Goal: Find specific page/section: Find specific page/section

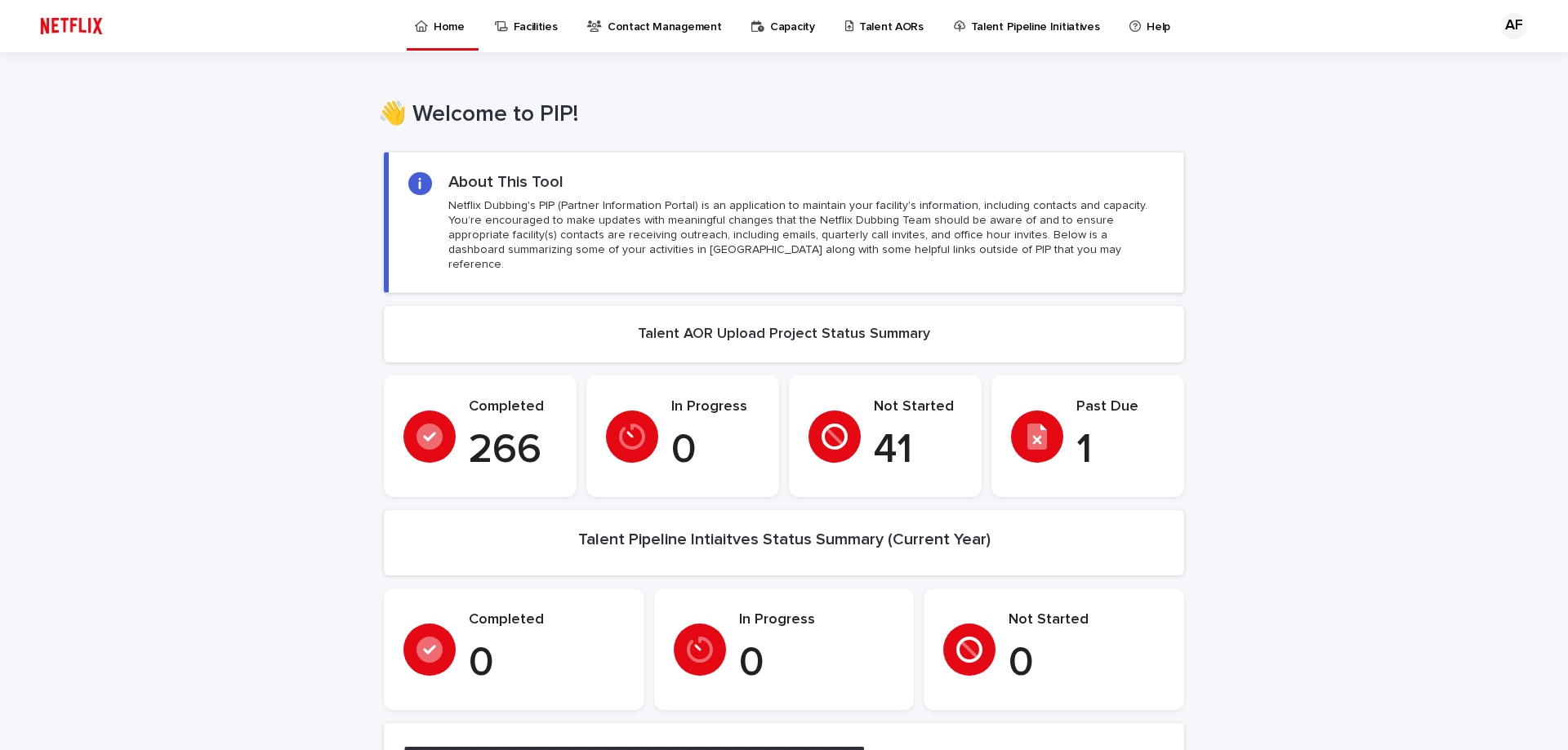
click at [876, 20] on p "Talent AORs" at bounding box center [891, 17] width 65 height 34
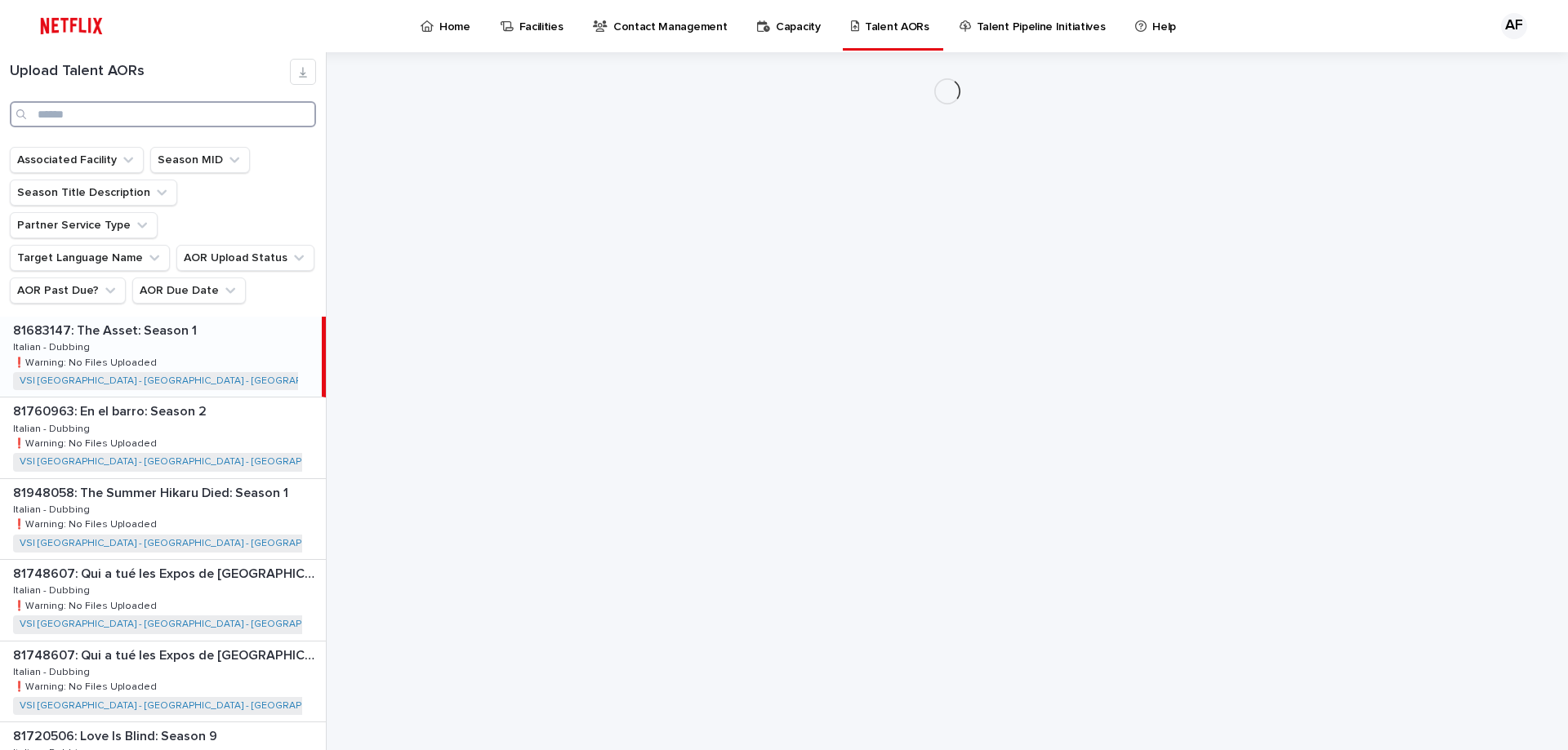
click at [122, 112] on input "Search" at bounding box center [163, 114] width 306 height 26
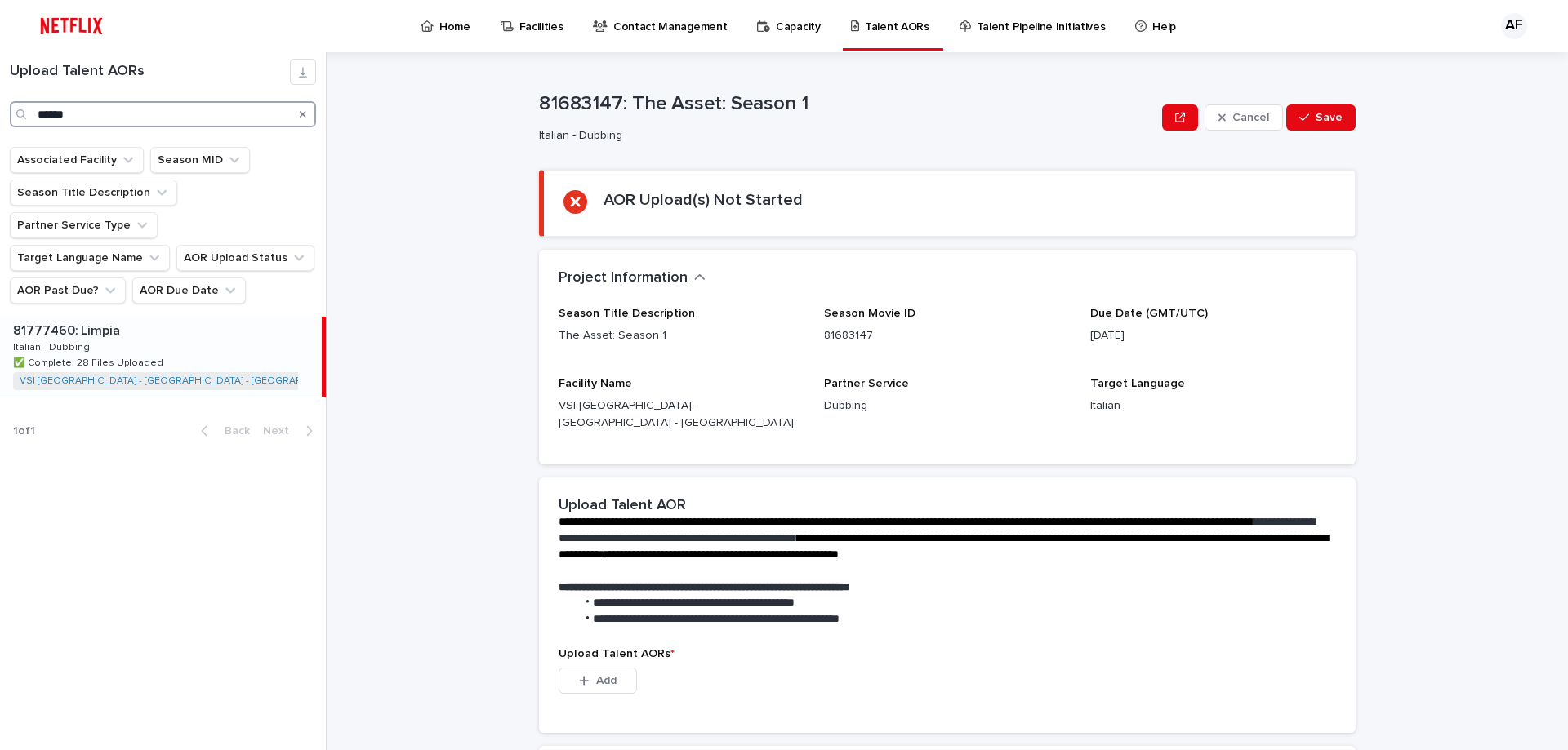
type input "******"
click at [181, 317] on div "81777460: Limpia 81777460: Limpia Italian - Dubbing Italian - Dubbing ✅ Complet…" at bounding box center [161, 356] width 322 height 80
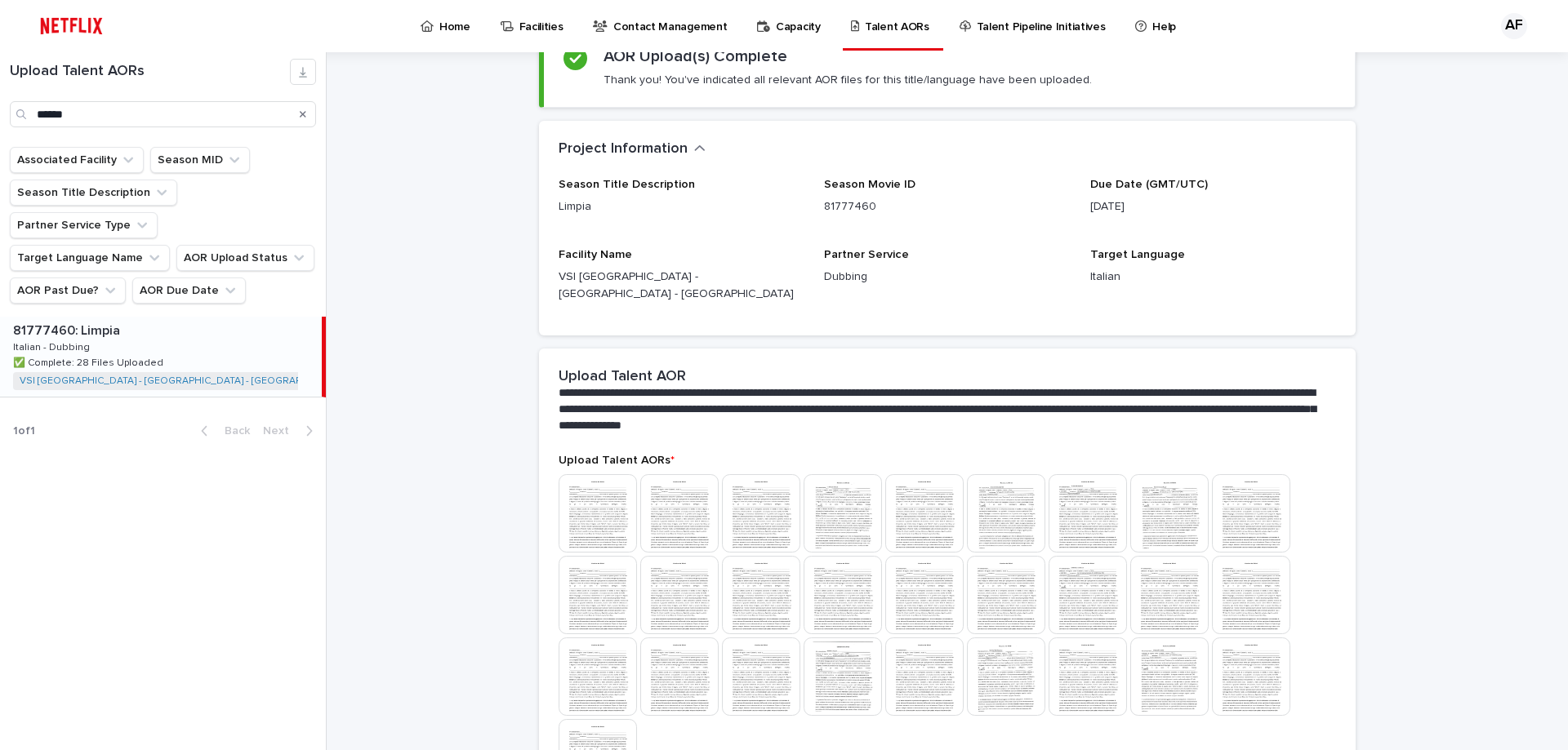
scroll to position [327, 0]
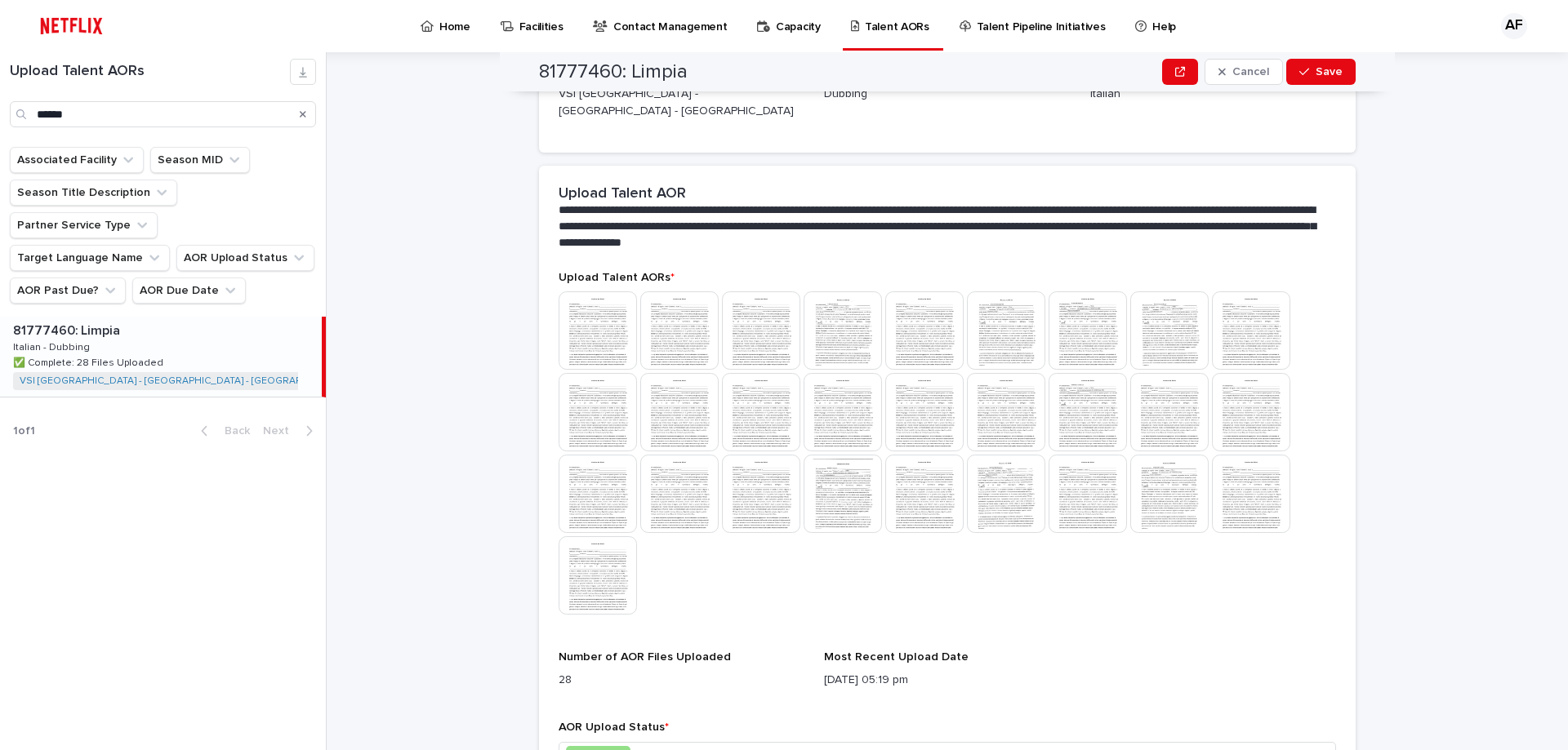
click at [305, 114] on icon "Search" at bounding box center [303, 114] width 7 height 10
click at [167, 277] on button "AOR Due Date" at bounding box center [189, 290] width 113 height 26
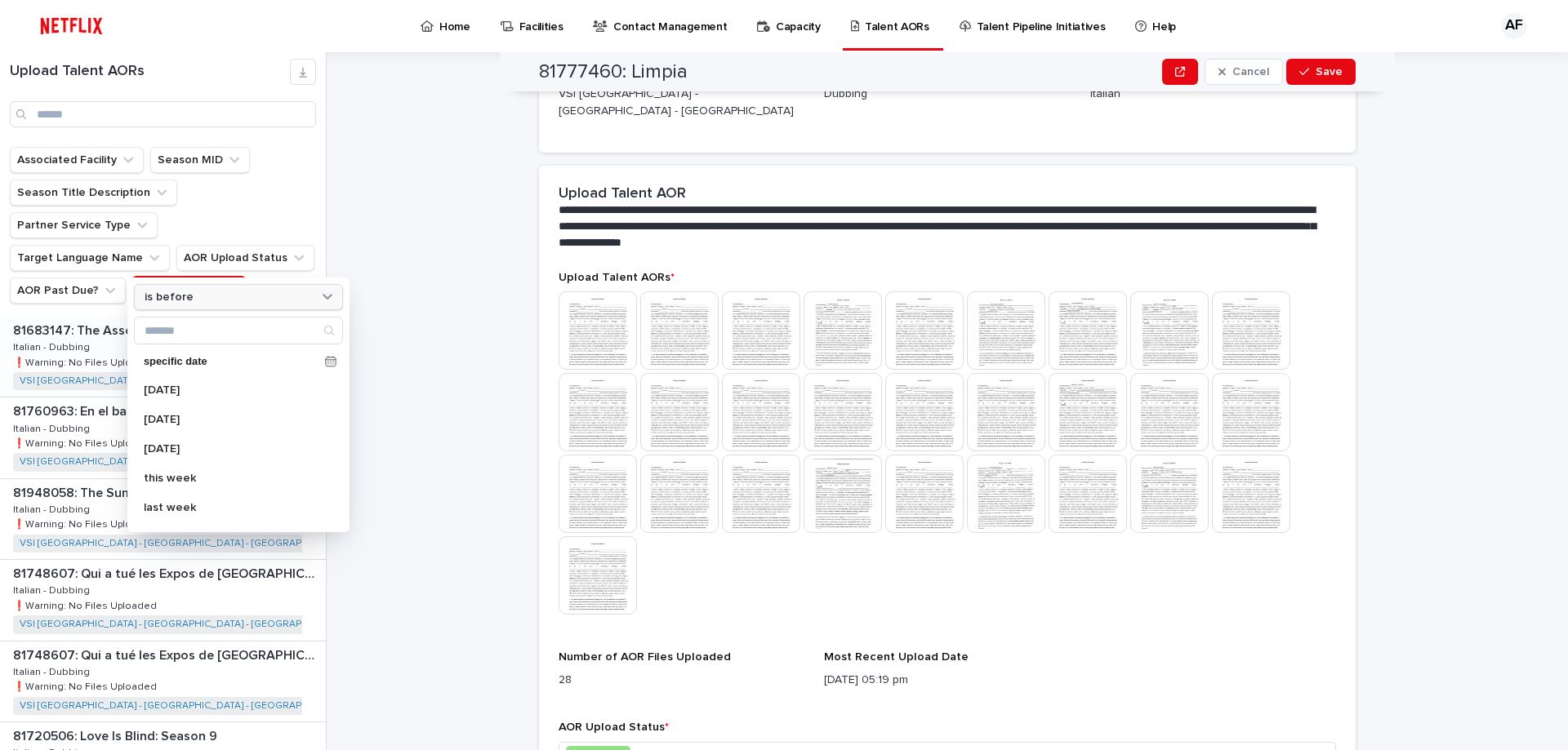
click at [207, 293] on div "is before" at bounding box center [228, 297] width 181 height 17
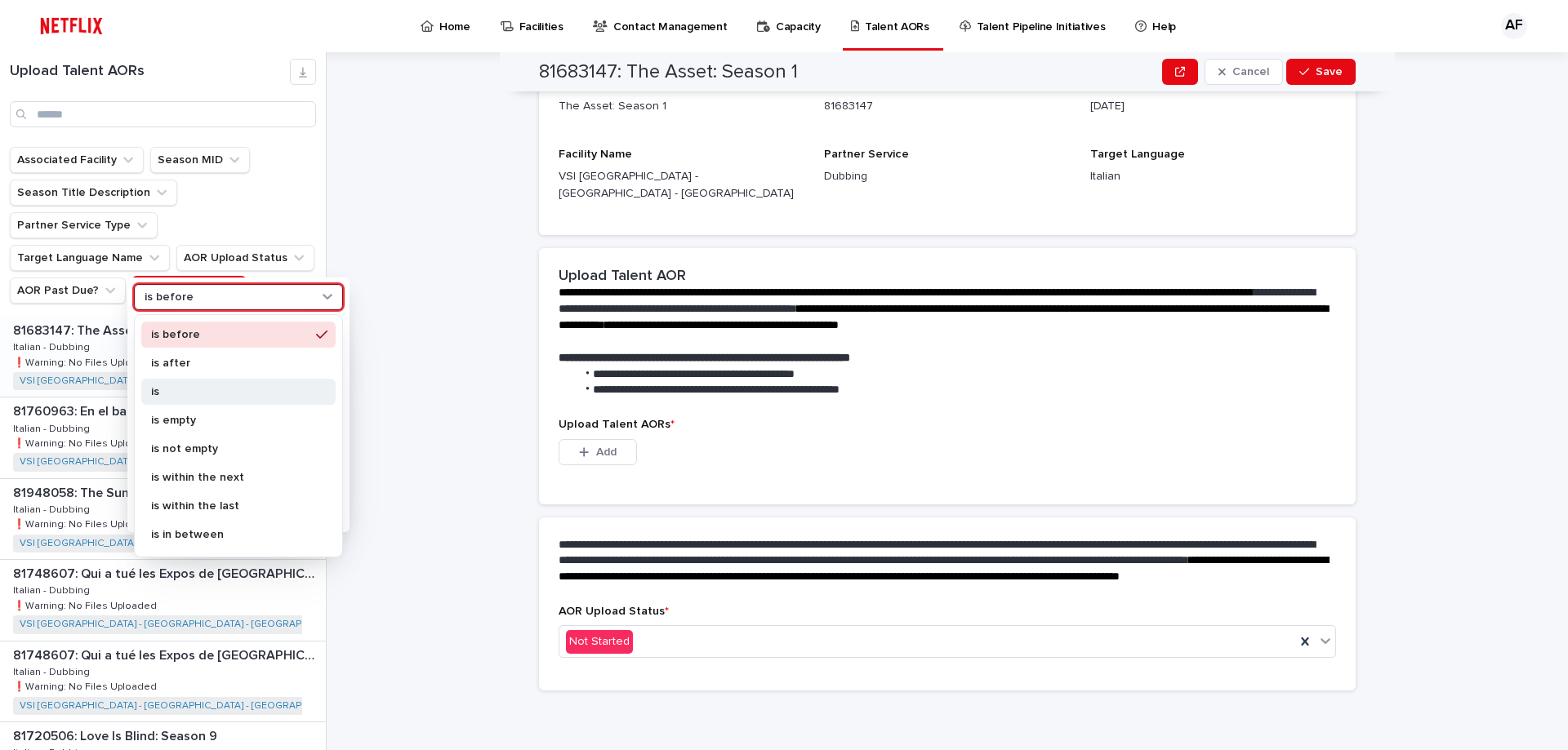
scroll to position [228, 0]
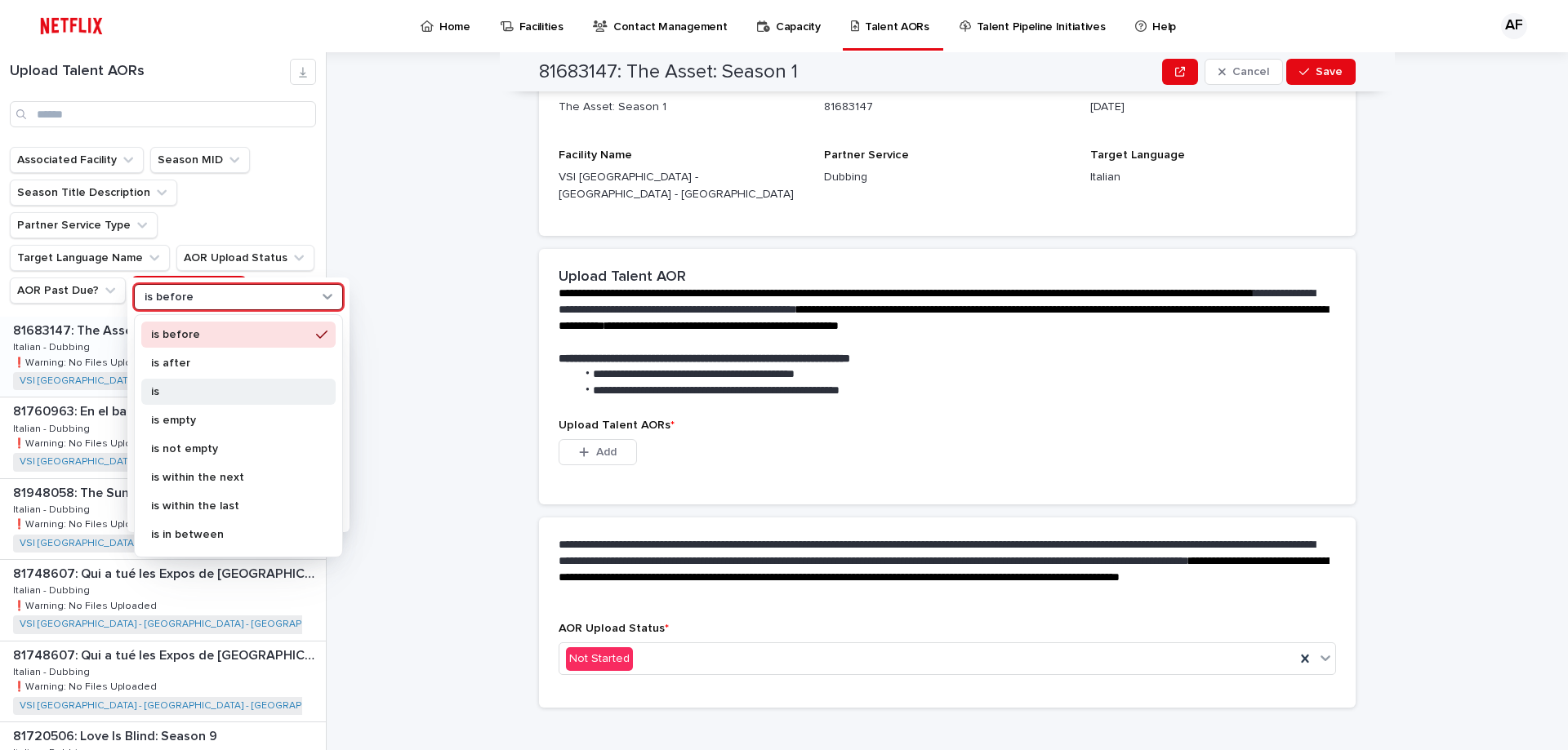
click at [199, 386] on p "is" at bounding box center [230, 391] width 158 height 11
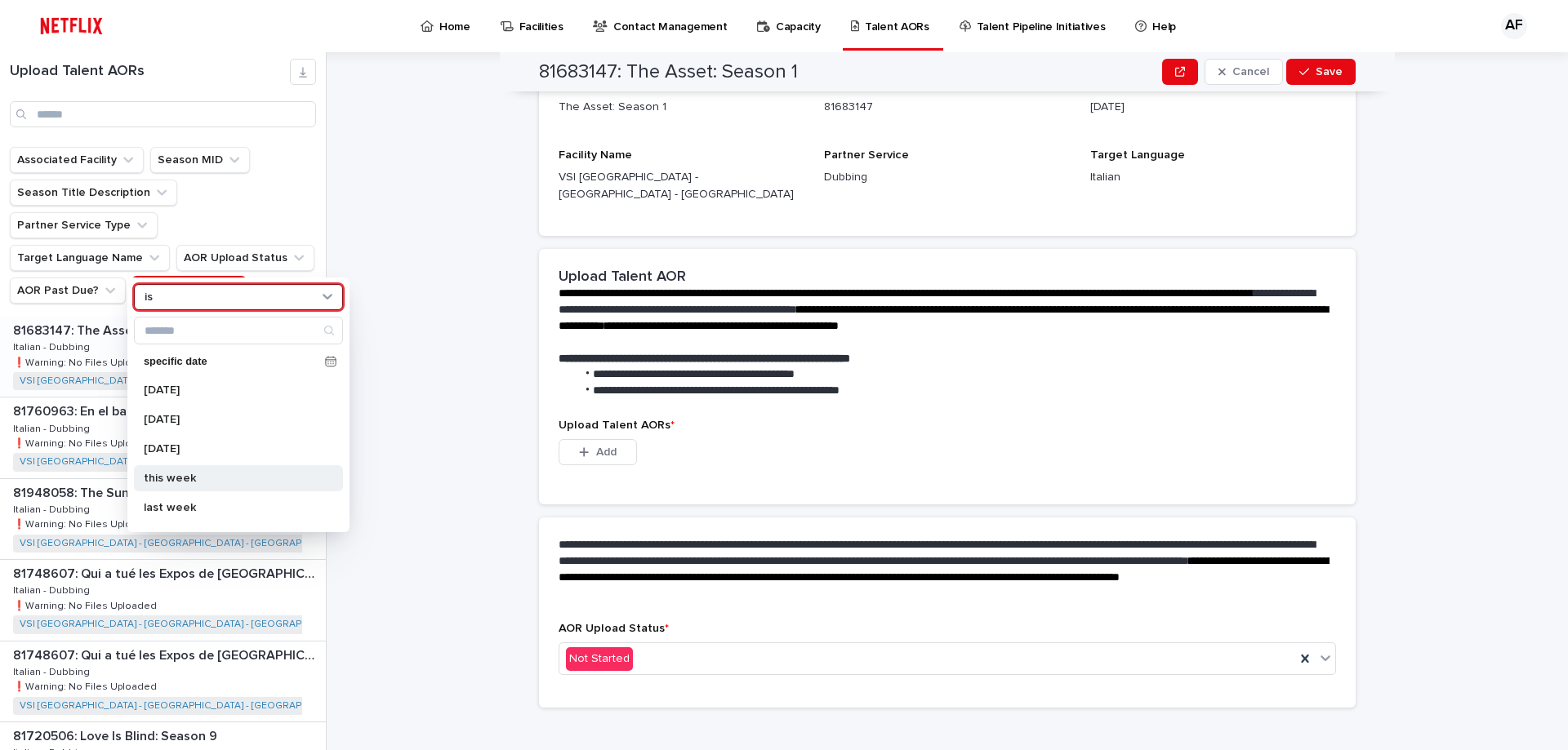
click at [183, 477] on p "this week" at bounding box center [230, 478] width 173 height 11
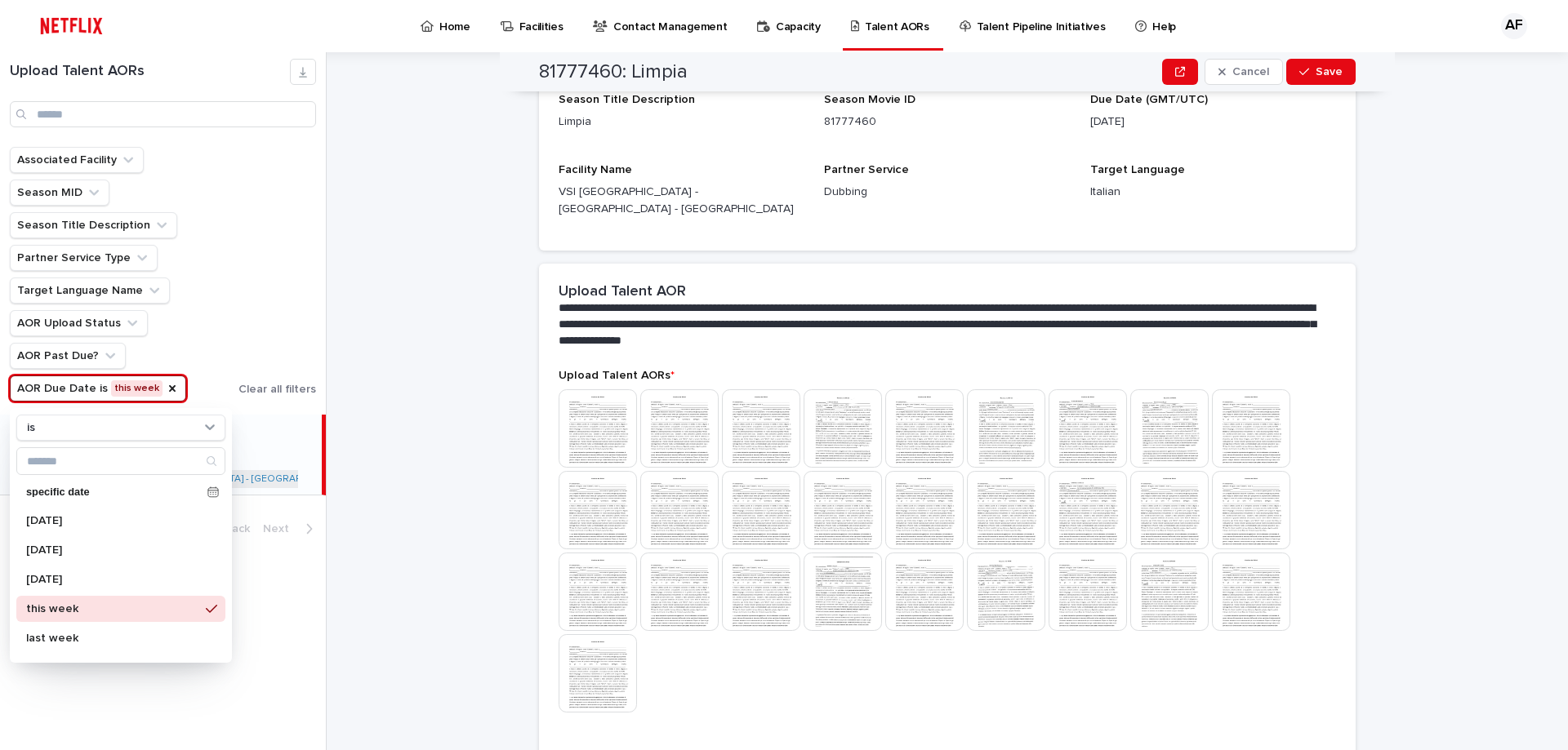
scroll to position [327, 0]
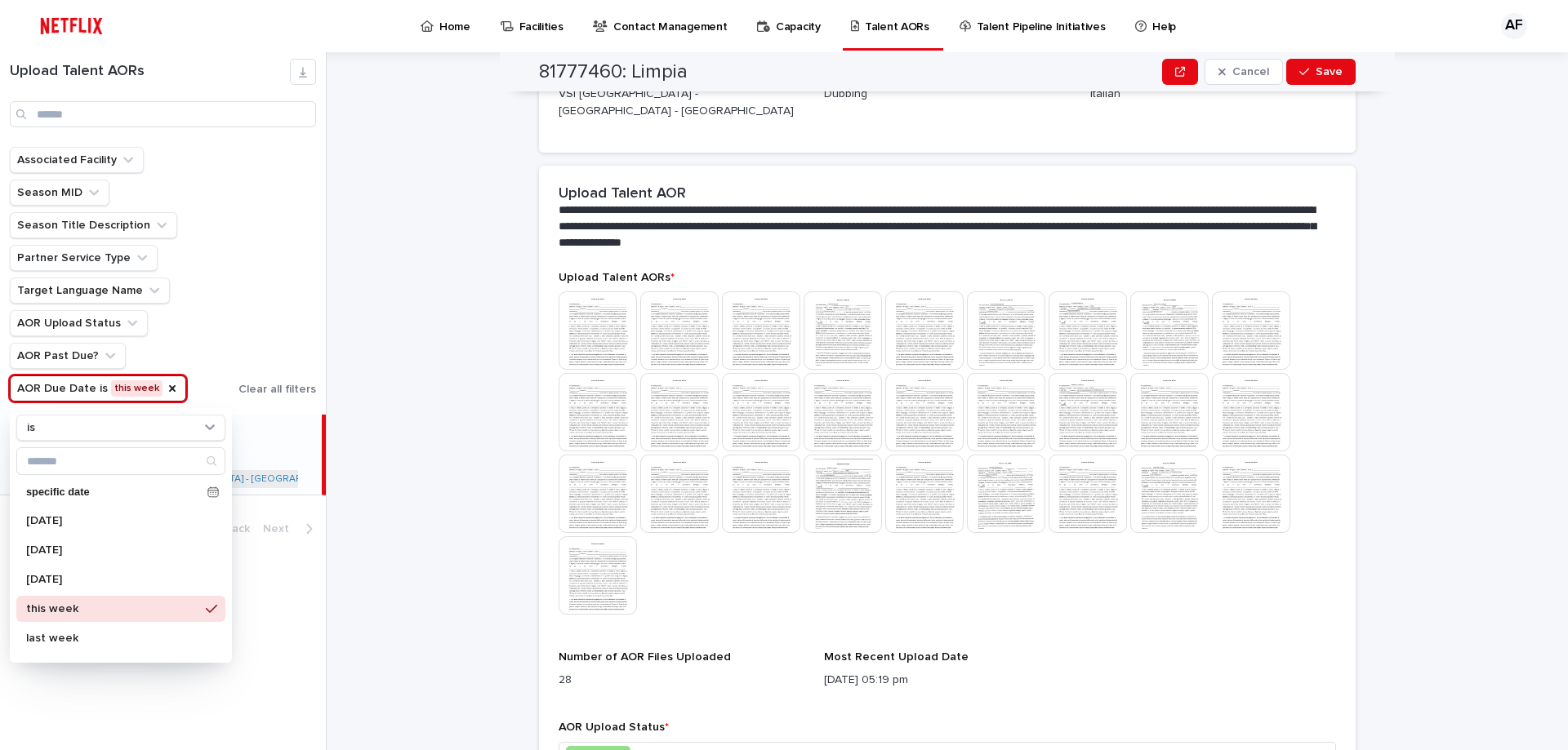
click at [251, 320] on div "Associated Facility Season MID Season Title Description Partner Service Type Ta…" at bounding box center [163, 274] width 306 height 254
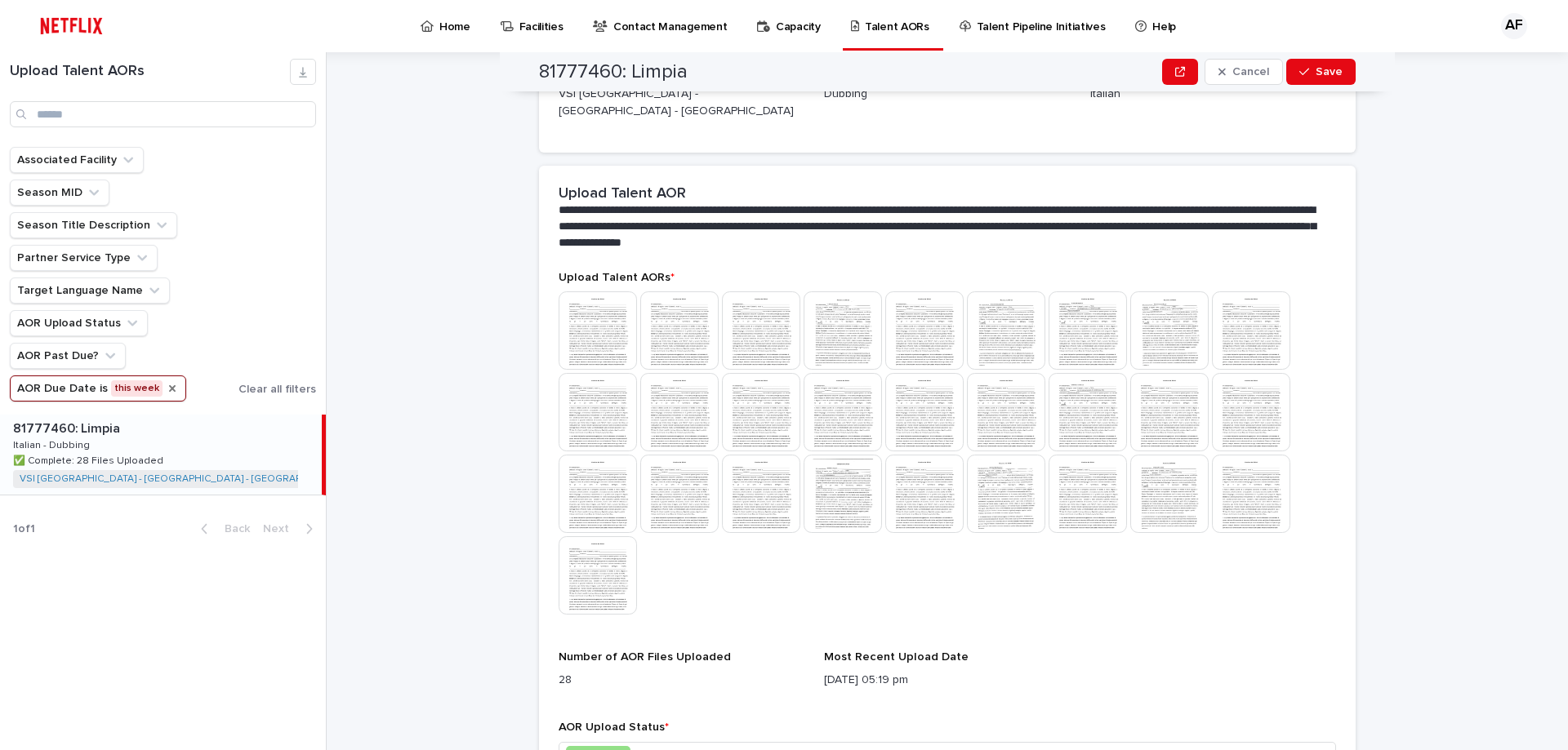
click at [169, 387] on icon "AOR Due Date" at bounding box center [172, 388] width 7 height 7
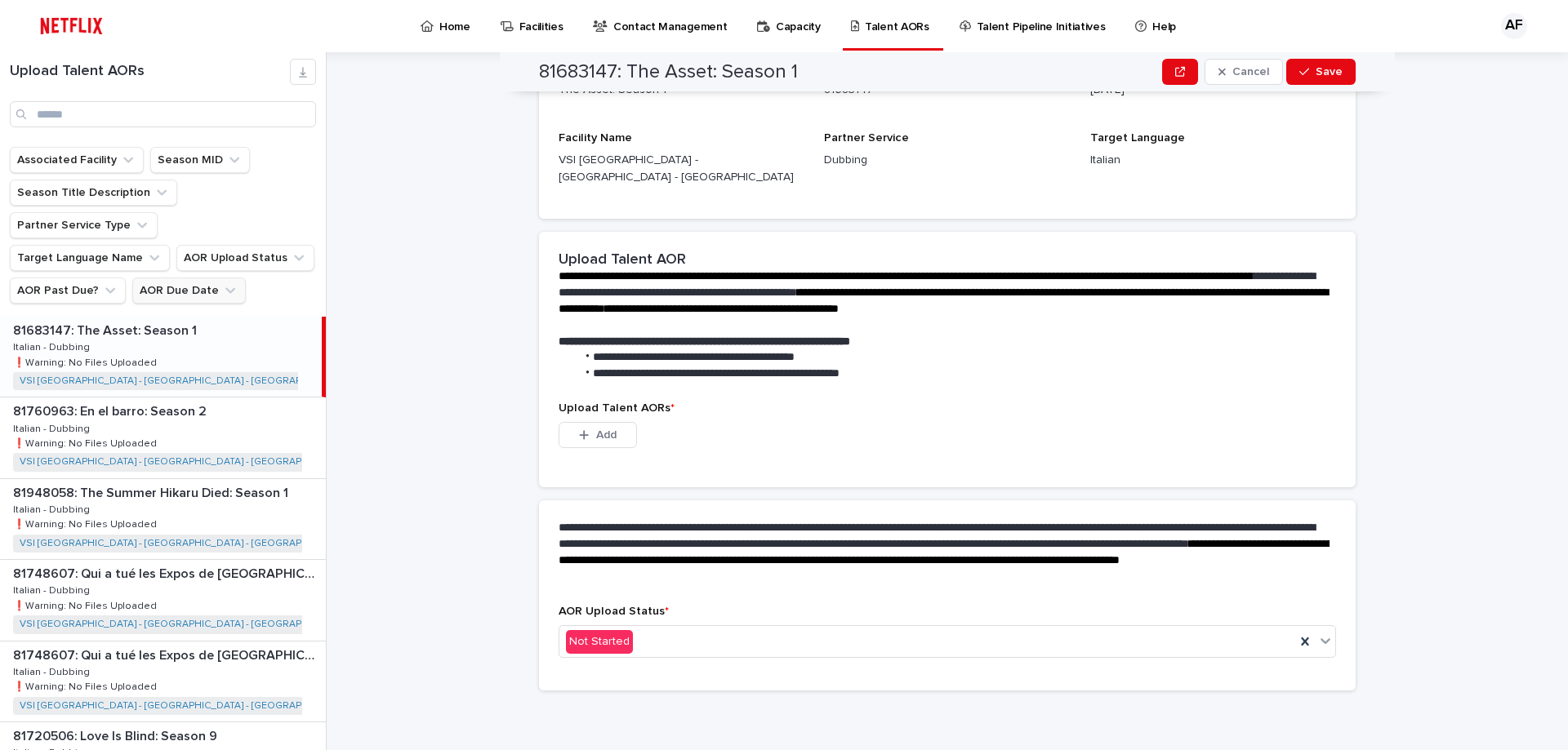
scroll to position [228, 0]
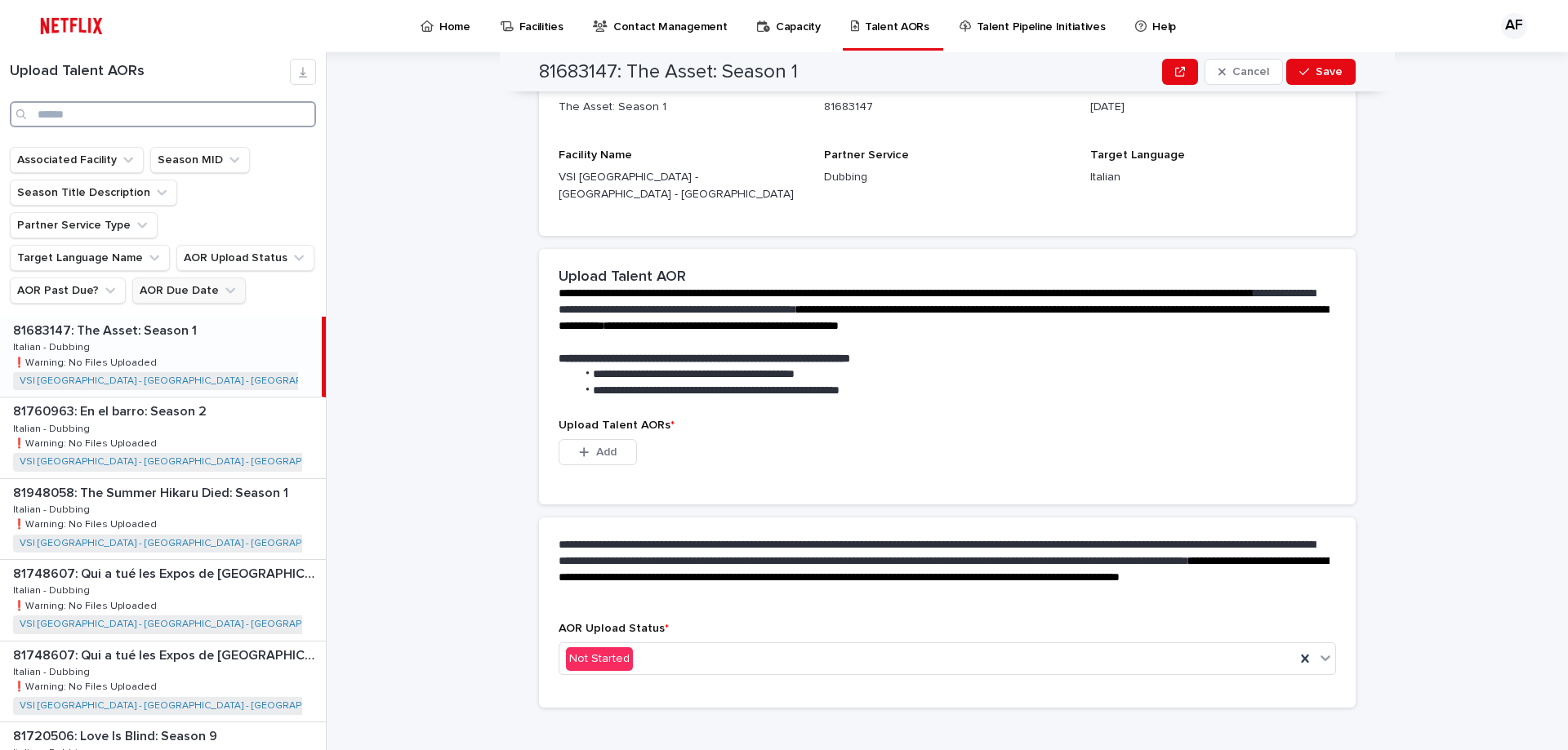
click at [110, 115] on input "Search" at bounding box center [163, 114] width 306 height 26
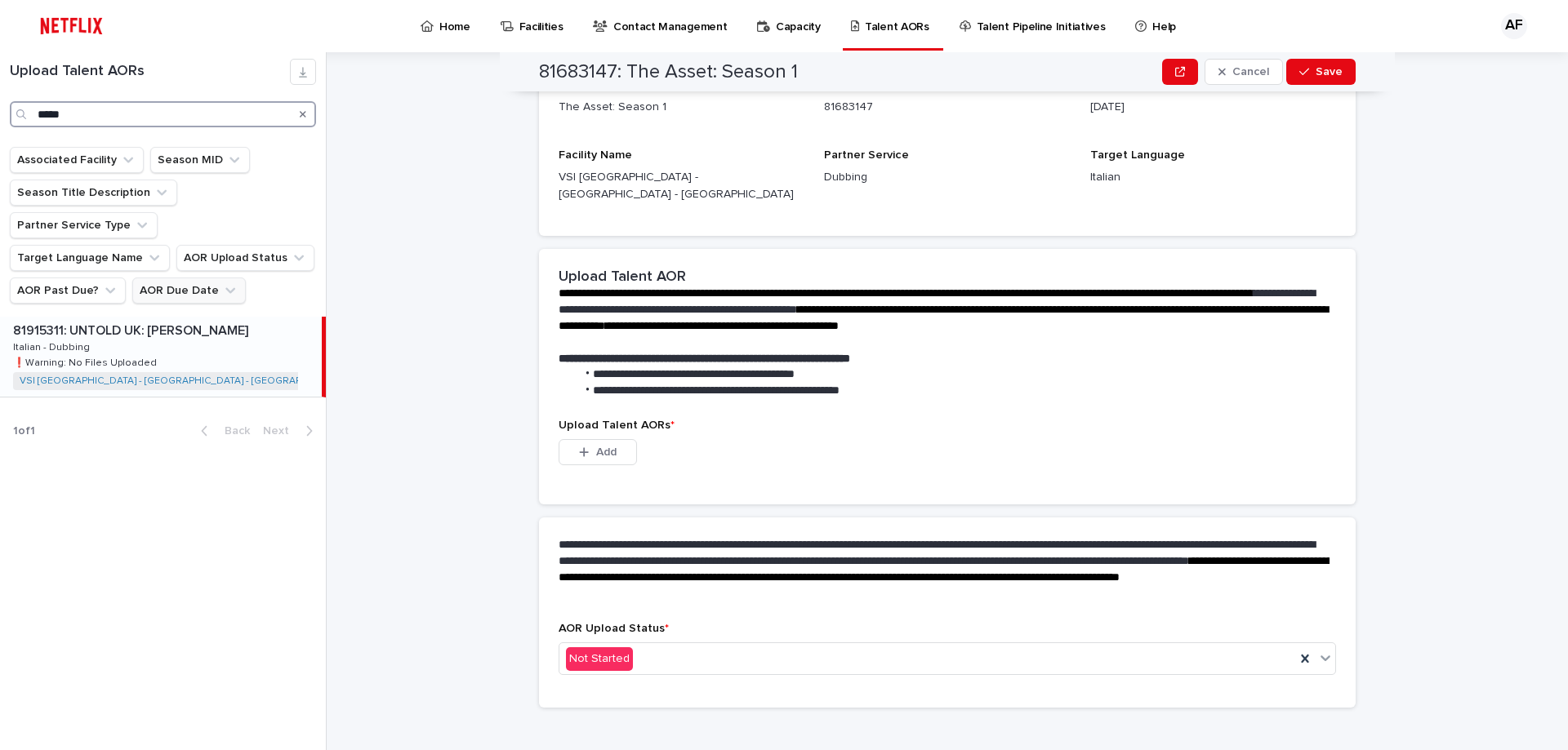
type input "*****"
click at [168, 320] on p "81915311: UNTOLD UK: [PERSON_NAME]" at bounding box center [132, 329] width 238 height 19
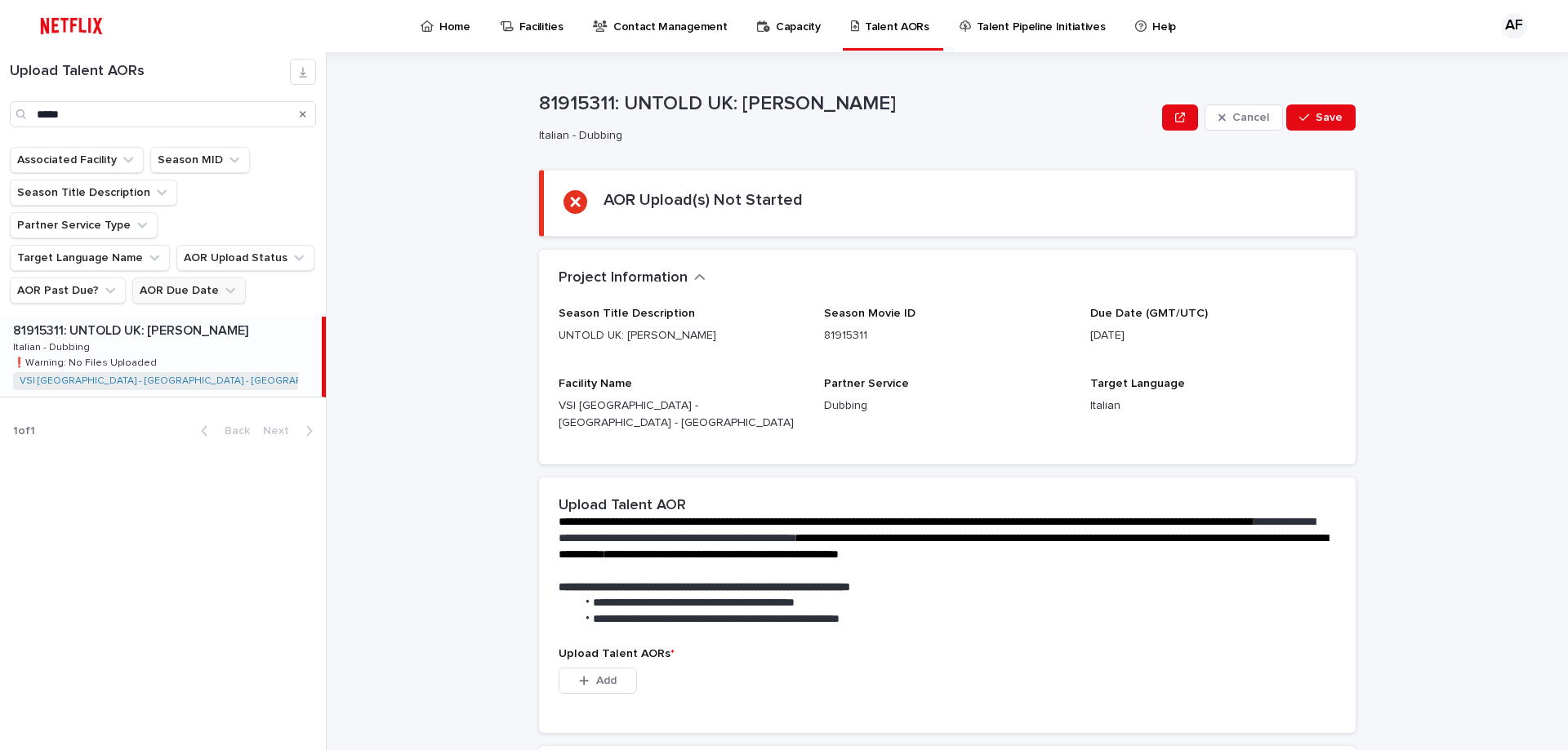
click at [309, 112] on div "Search" at bounding box center [303, 114] width 26 height 26
click at [300, 115] on icon "Search" at bounding box center [303, 114] width 7 height 10
click at [232, 120] on input "Search" at bounding box center [163, 114] width 306 height 26
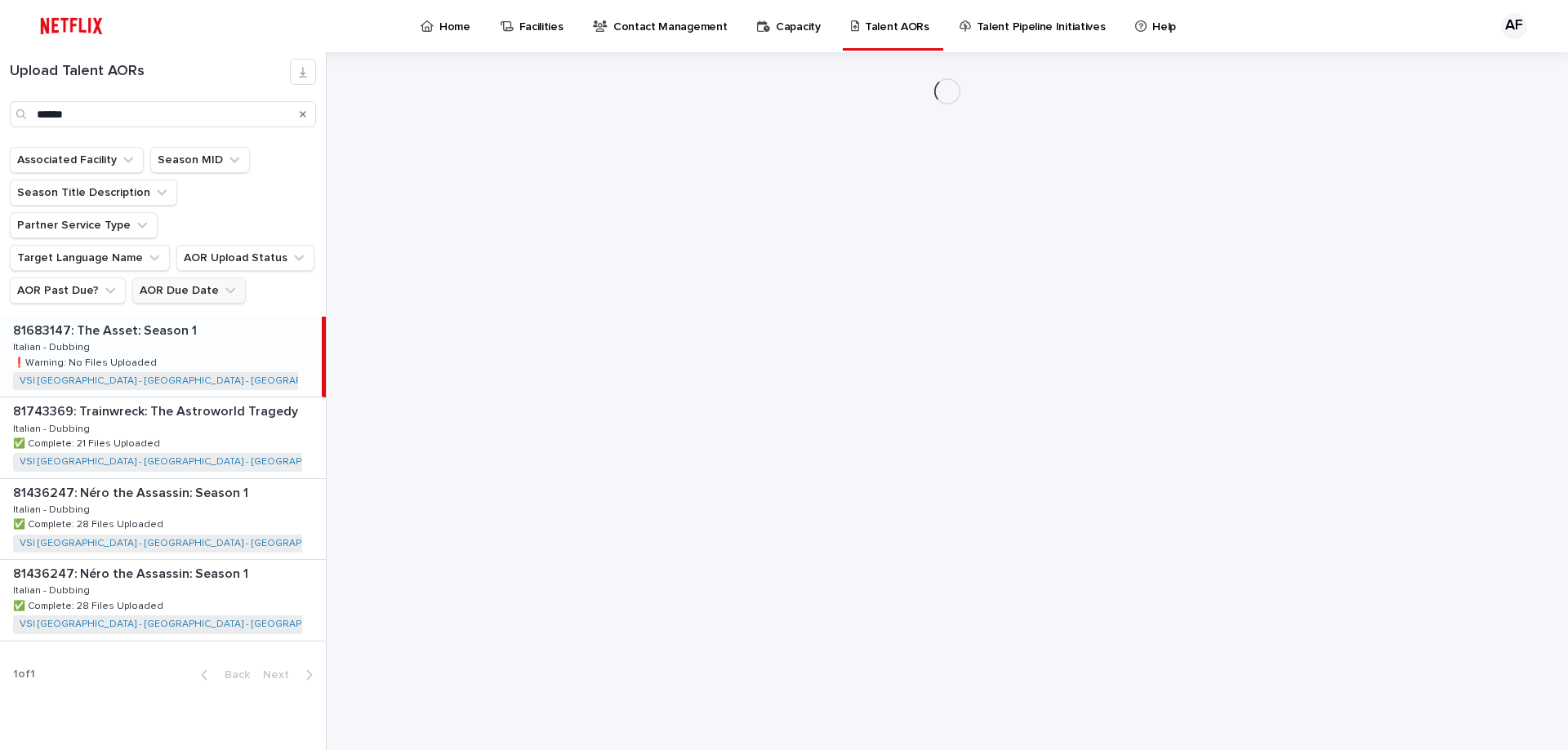
click at [148, 339] on div "81683147: The Asset: Season 1 81683147: The Asset: Season 1 Italian - Dubbing I…" at bounding box center [161, 356] width 322 height 80
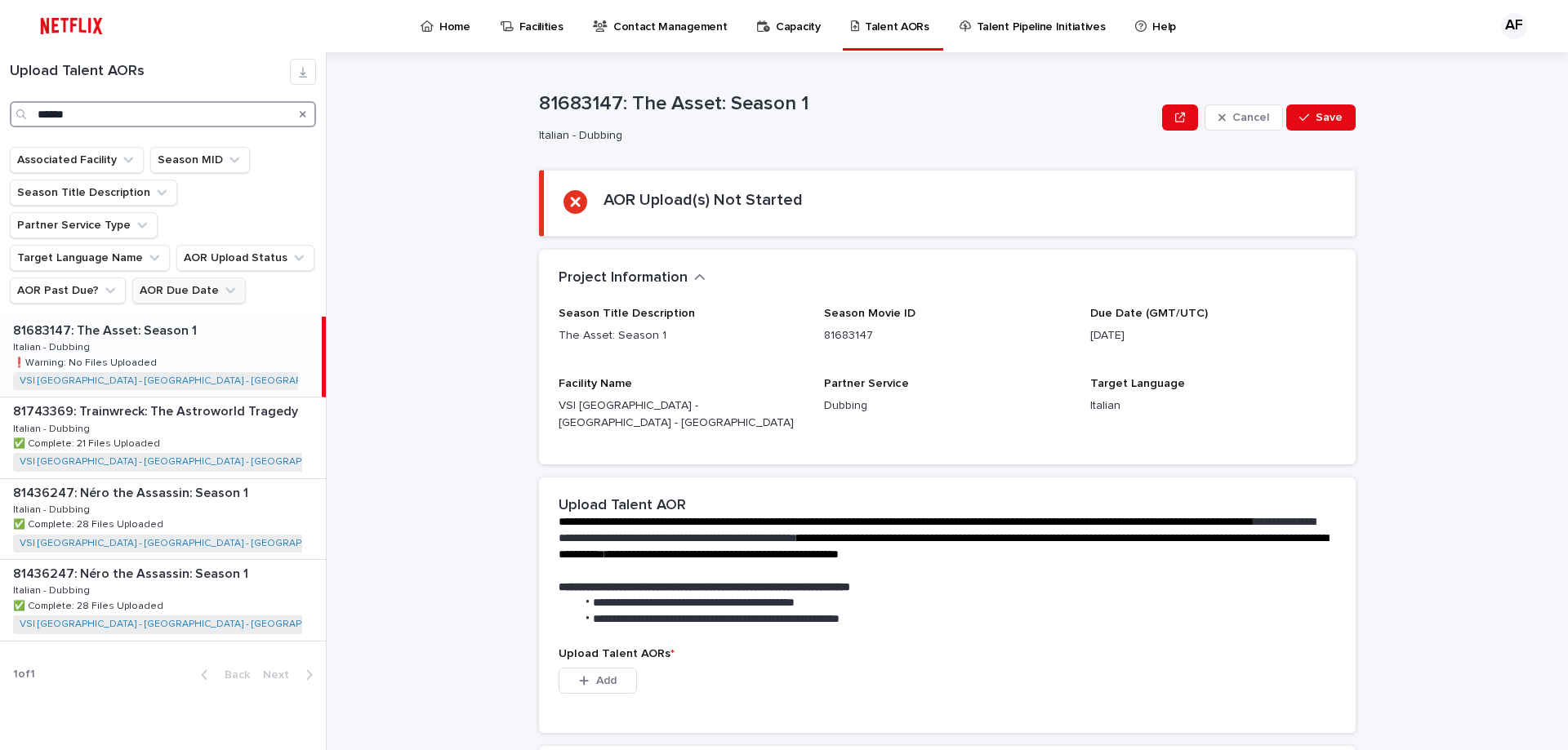
drag, startPoint x: 111, startPoint y: 117, endPoint x: 0, endPoint y: 100, distance: 112.3
click at [0, 100] on div "Upload Talent AORs ******" at bounding box center [163, 94] width 326 height 69
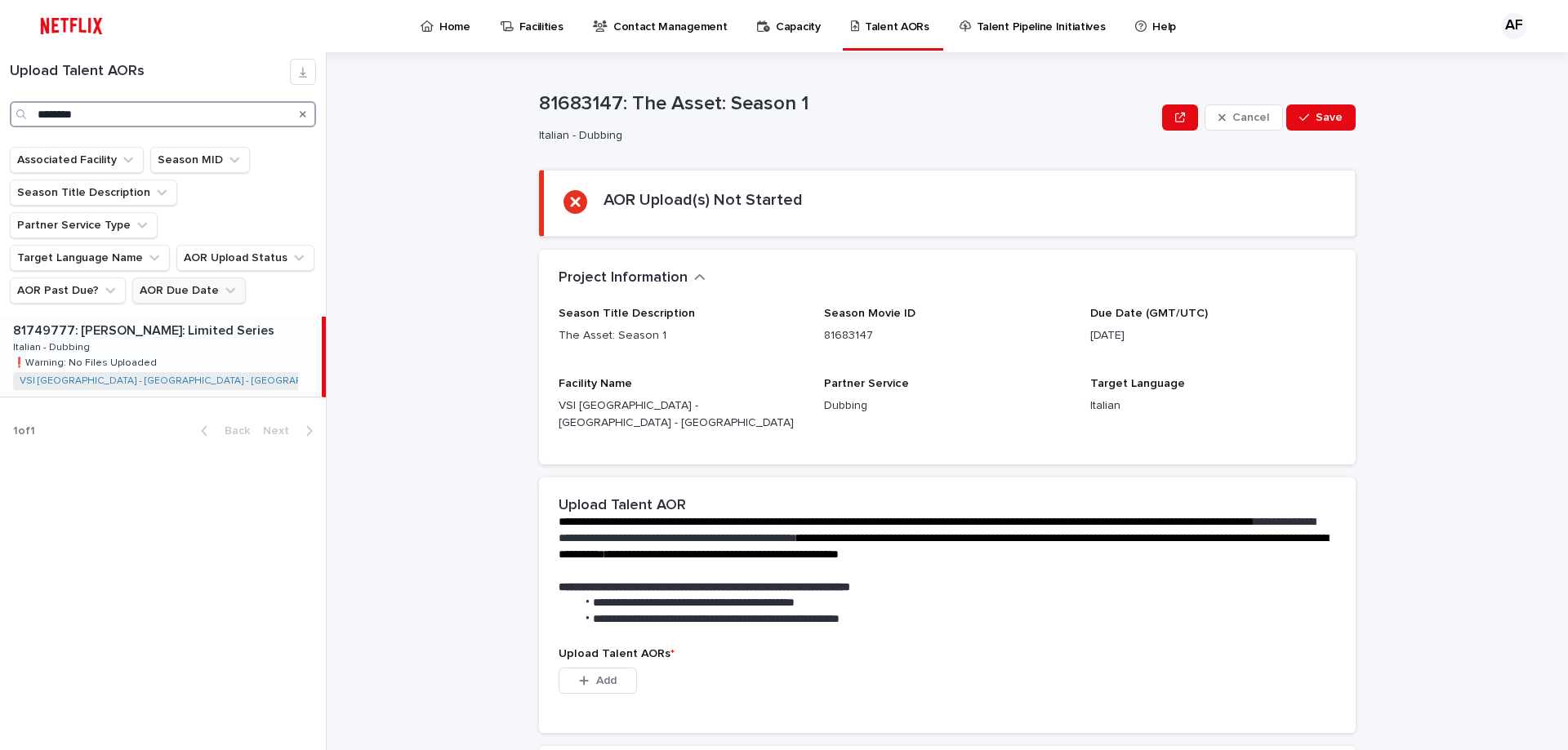
type input "********"
click at [154, 332] on div "81749777: [PERSON_NAME]: Limited Series 81749777: [PERSON_NAME]: Limited Series…" at bounding box center [161, 356] width 322 height 80
click at [190, 322] on div "81749777: [PERSON_NAME]: Limited Series 81749777: [PERSON_NAME]: Limited Series…" at bounding box center [161, 356] width 322 height 80
click at [304, 113] on icon "Search" at bounding box center [303, 114] width 7 height 7
click at [230, 123] on input "Search" at bounding box center [163, 114] width 306 height 26
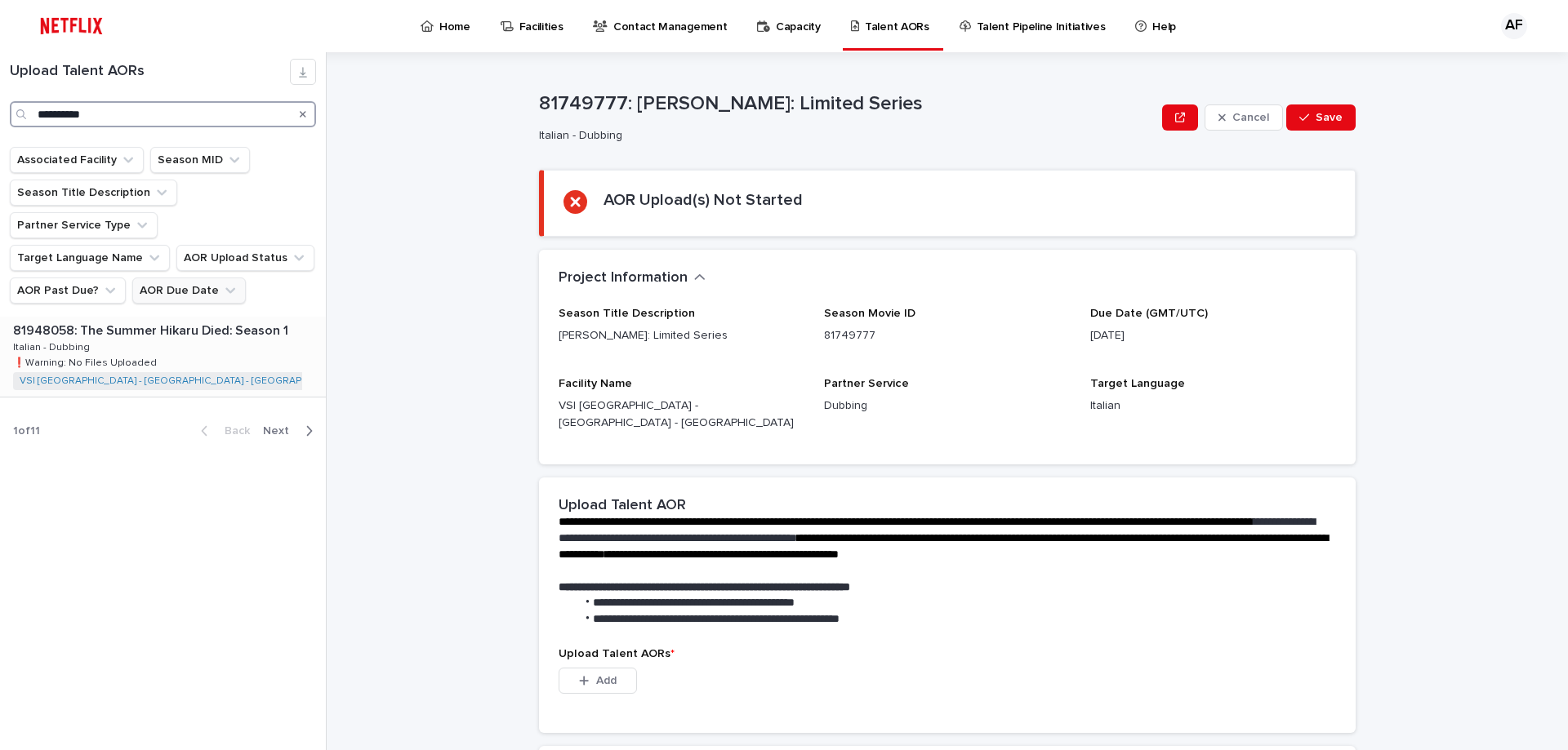
type input "**********"
click at [222, 320] on p "81948058: The Summer Hikaru Died: Season 1" at bounding box center [152, 329] width 278 height 19
